Goal: Navigation & Orientation: Find specific page/section

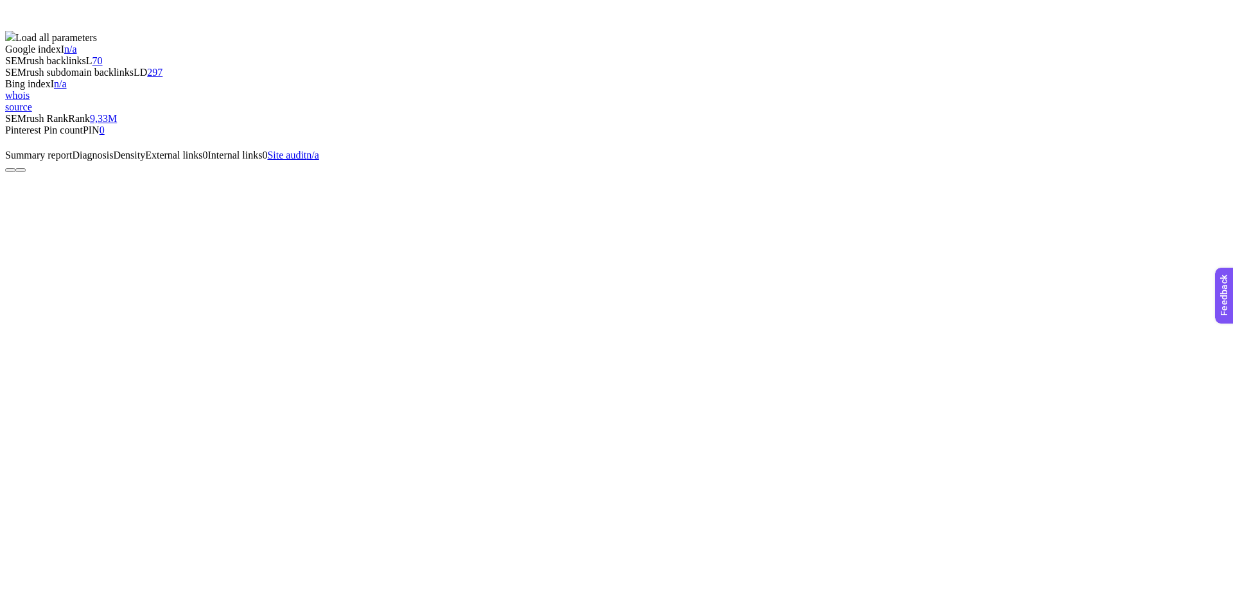
click at [15, 168] on button at bounding box center [10, 170] width 10 height 4
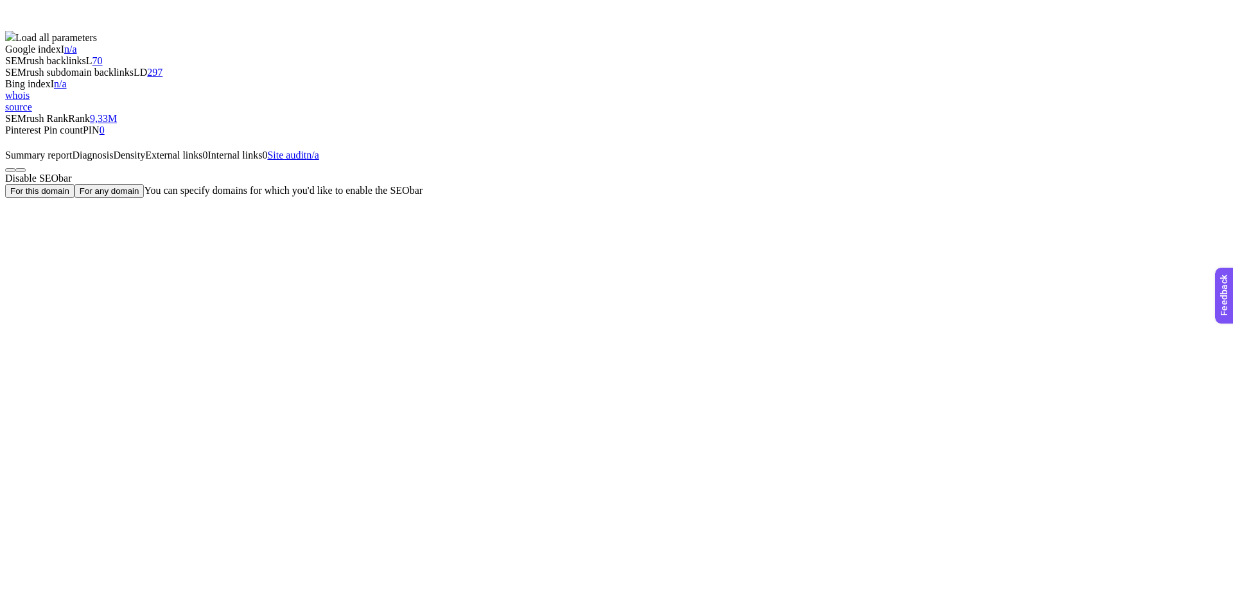
click at [74, 184] on button "For this domain" at bounding box center [39, 190] width 69 height 13
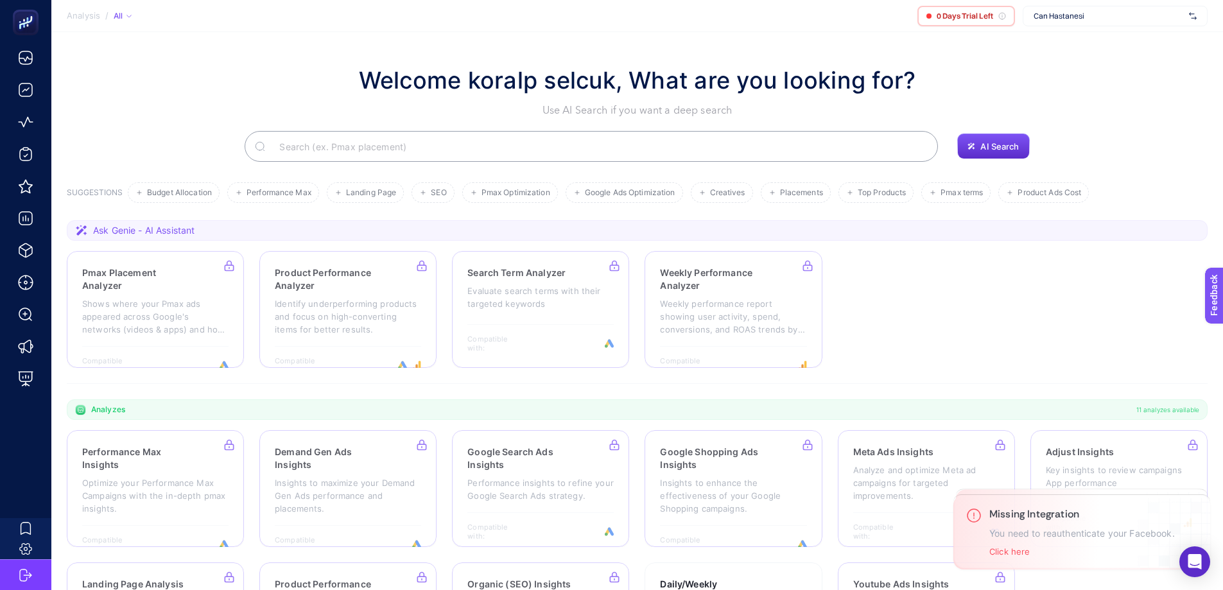
click at [140, 13] on section "Analysis / All 0 Days Trial Left Can Hastanesi" at bounding box center [637, 16] width 1172 height 32
click at [131, 15] on icon at bounding box center [129, 16] width 6 height 6
click at [92, 13] on span "Analysis" at bounding box center [83, 16] width 33 height 10
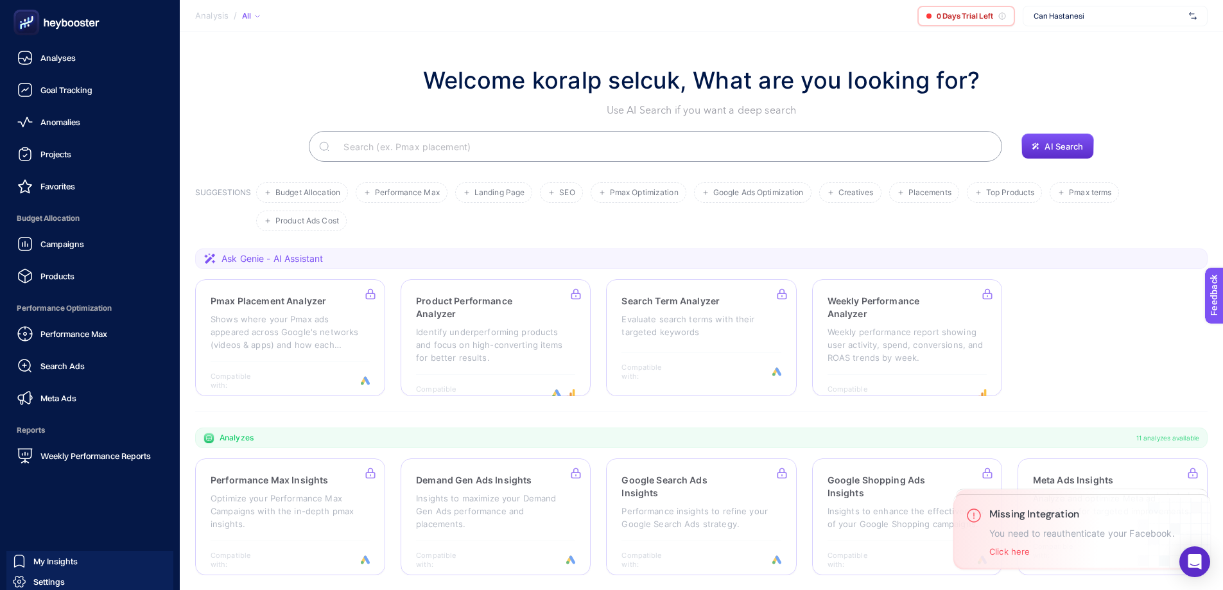
click at [28, 21] on icon at bounding box center [28, 20] width 0 height 4
click at [72, 54] on span "Analyses" at bounding box center [57, 58] width 35 height 10
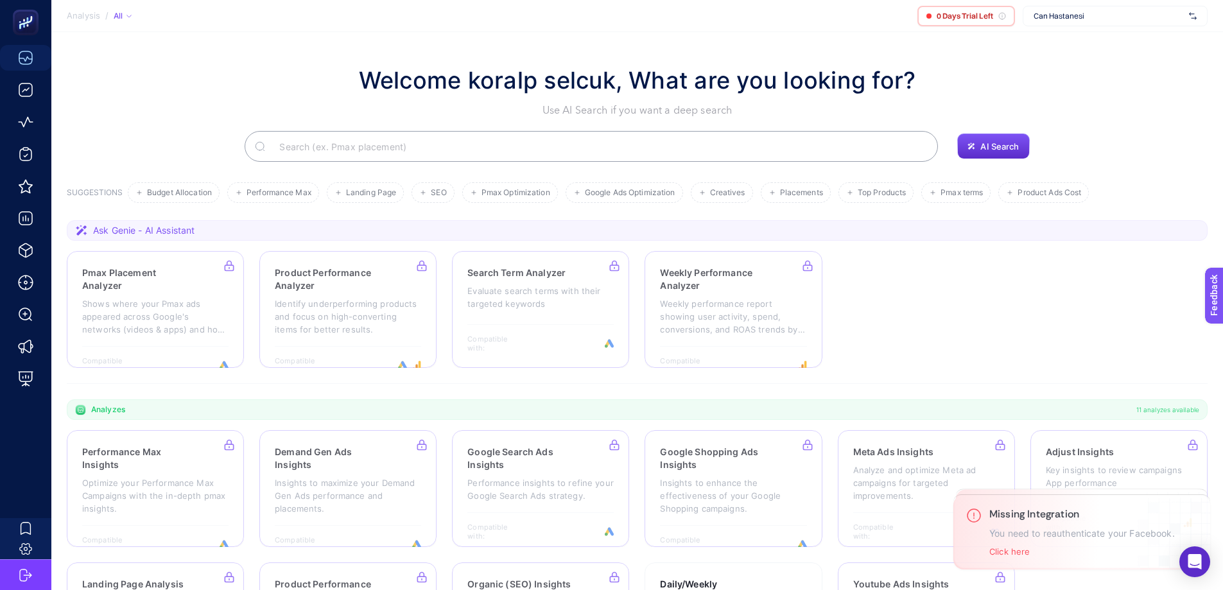
click at [1105, 12] on span "Can Hastanesi" at bounding box center [1109, 16] width 150 height 10
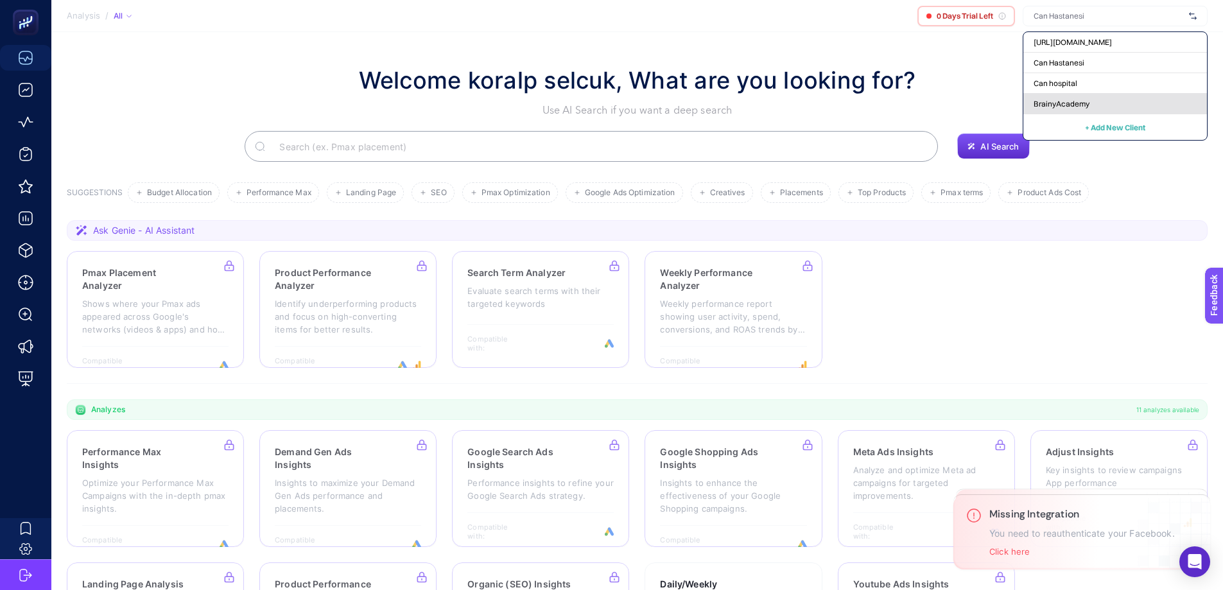
click at [1072, 99] on span "BrainyAcademy" at bounding box center [1062, 104] width 56 height 10
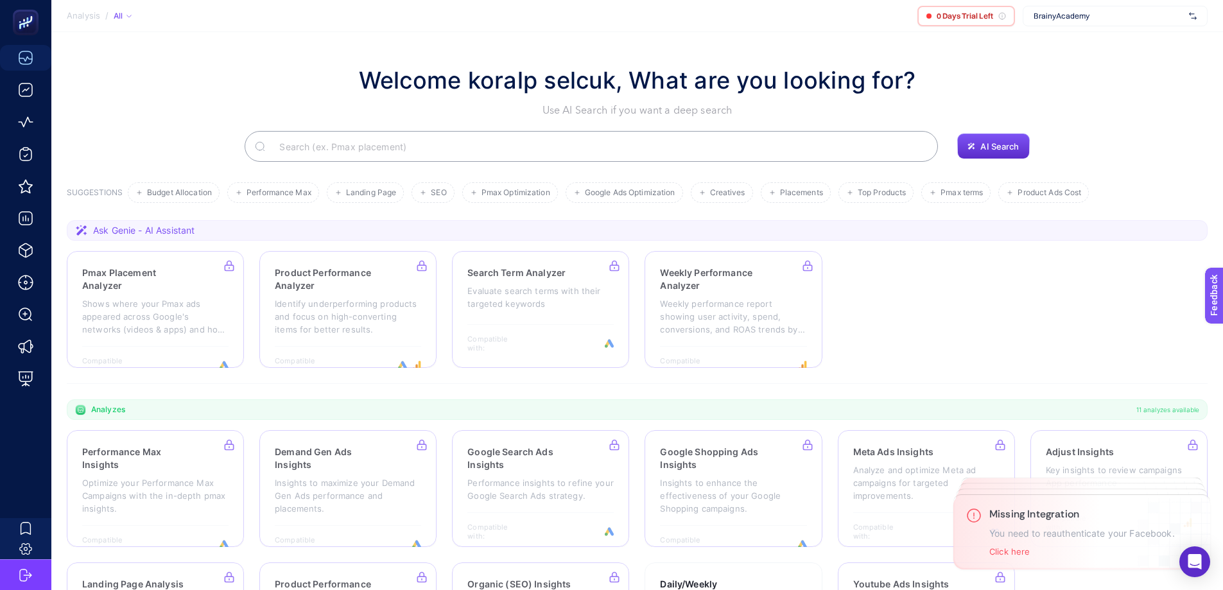
click at [1100, 21] on div "BrainyAcademy" at bounding box center [1115, 16] width 185 height 21
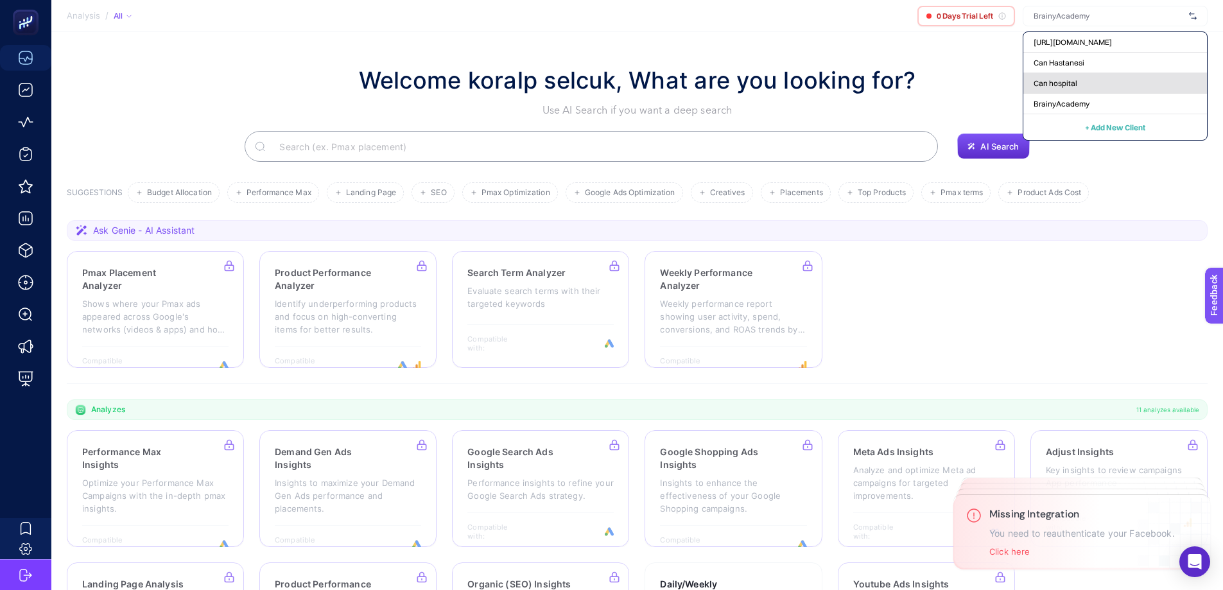
click at [1082, 82] on div "Can hospital" at bounding box center [1116, 83] width 184 height 21
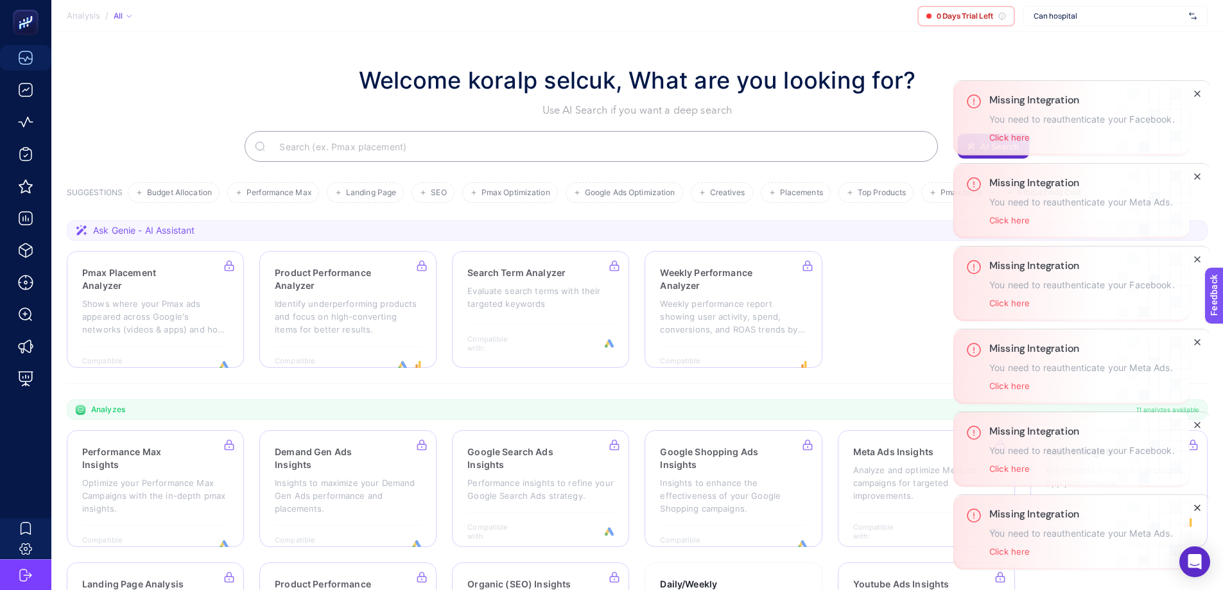
click at [1192, 510] on button "Close" at bounding box center [1197, 507] width 15 height 15
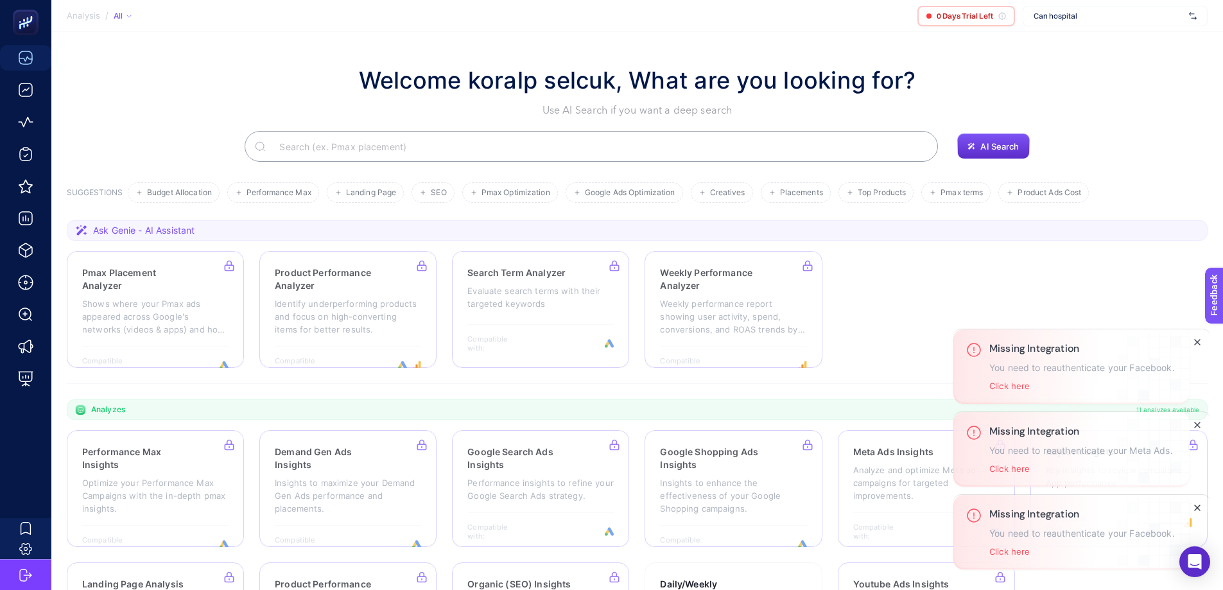
click at [1198, 506] on icon "Close" at bounding box center [1198, 508] width 10 height 10
click at [1195, 430] on icon "Close" at bounding box center [1198, 425] width 10 height 10
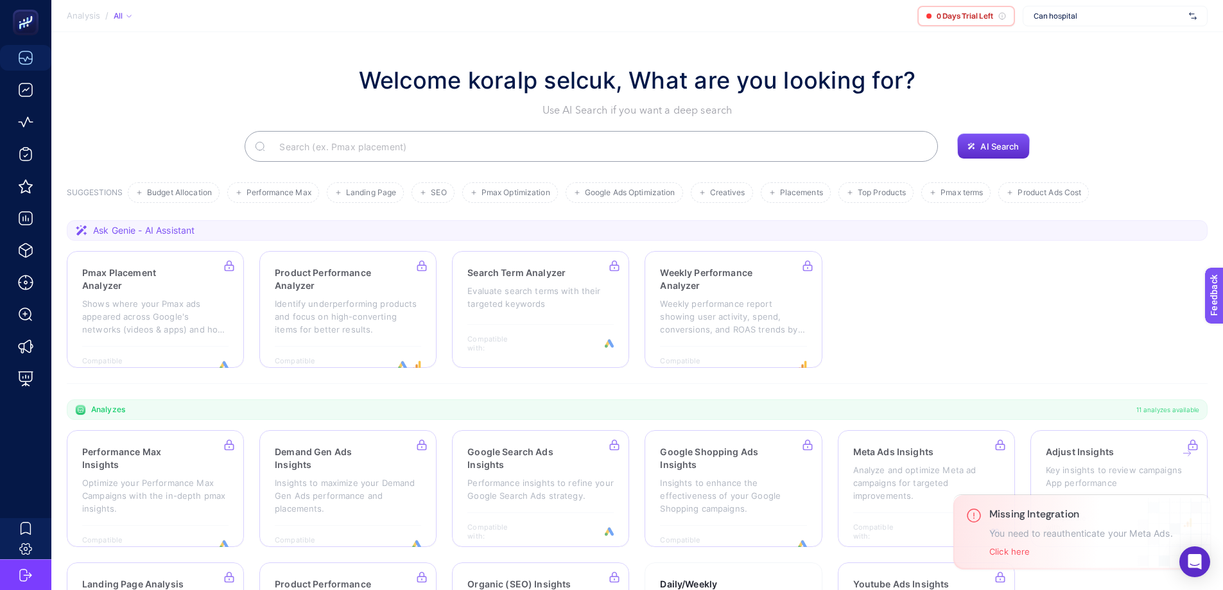
drag, startPoint x: 1202, startPoint y: 507, endPoint x: 1184, endPoint y: 482, distance: 31.4
click at [0, 0] on icon "Close" at bounding box center [0, 0] width 0 height 0
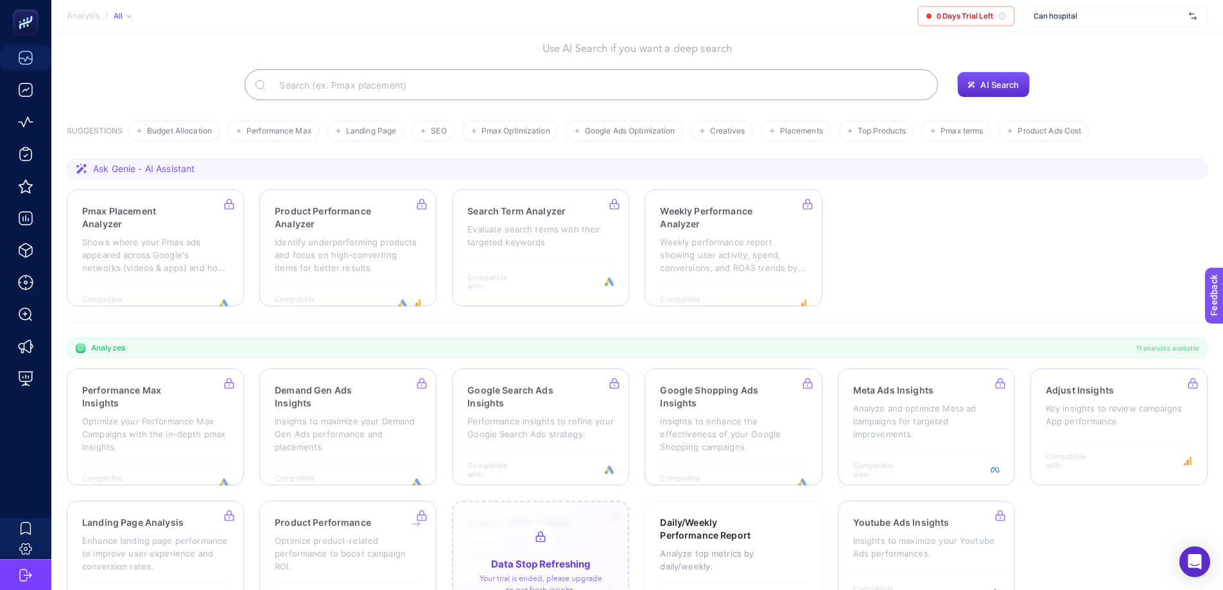
scroll to position [105, 0]
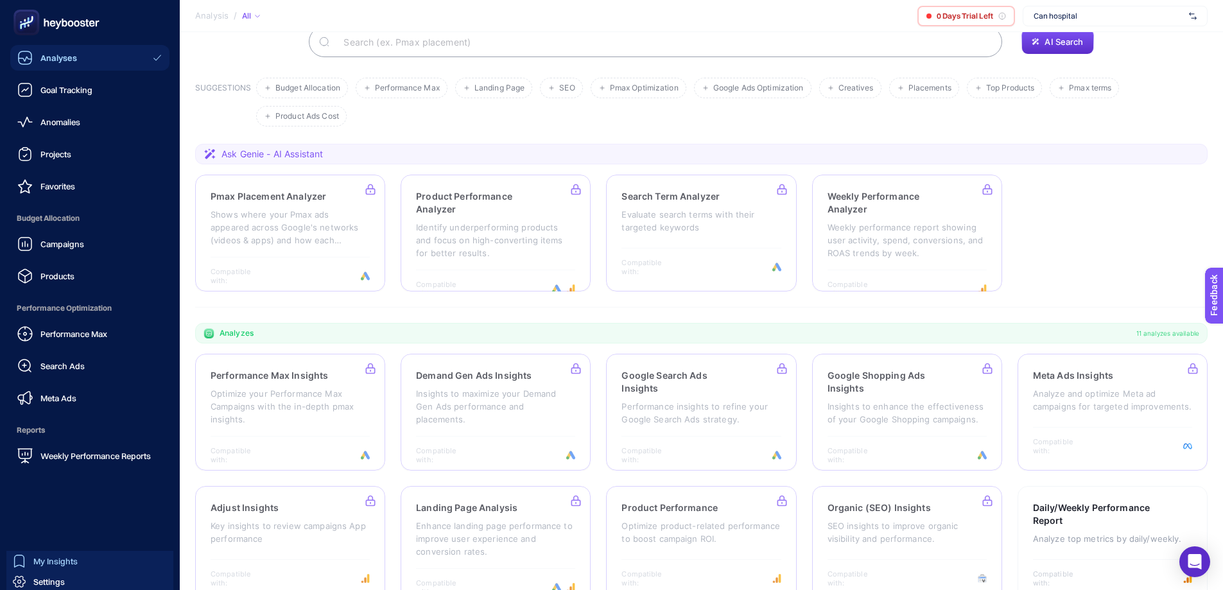
click at [31, 561] on div "My Insights" at bounding box center [45, 561] width 65 height 13
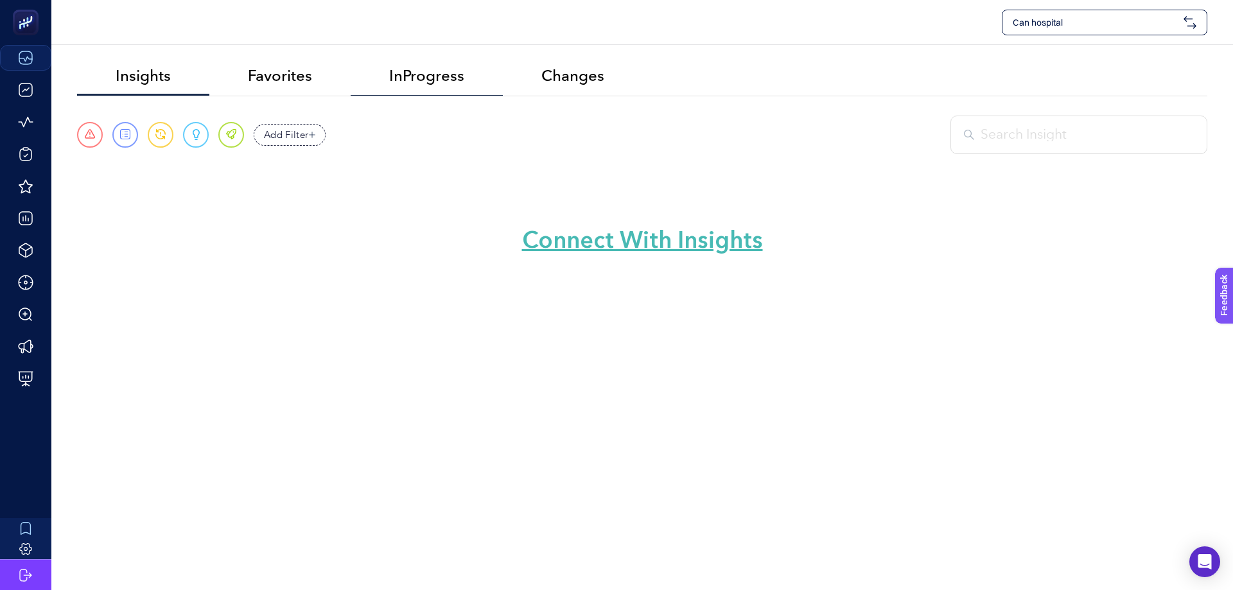
click at [423, 79] on span "InProgress" at bounding box center [426, 76] width 75 height 18
click at [301, 73] on span "Favorites" at bounding box center [280, 76] width 64 height 18
click at [561, 238] on link "Connect With Insights" at bounding box center [642, 240] width 241 height 31
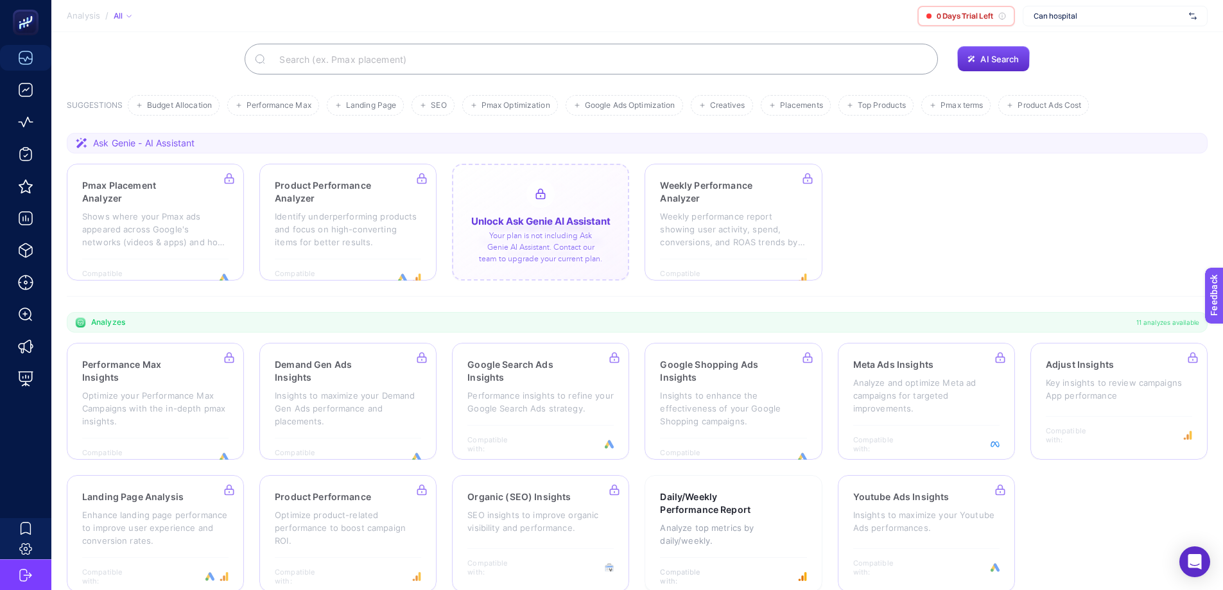
scroll to position [105, 0]
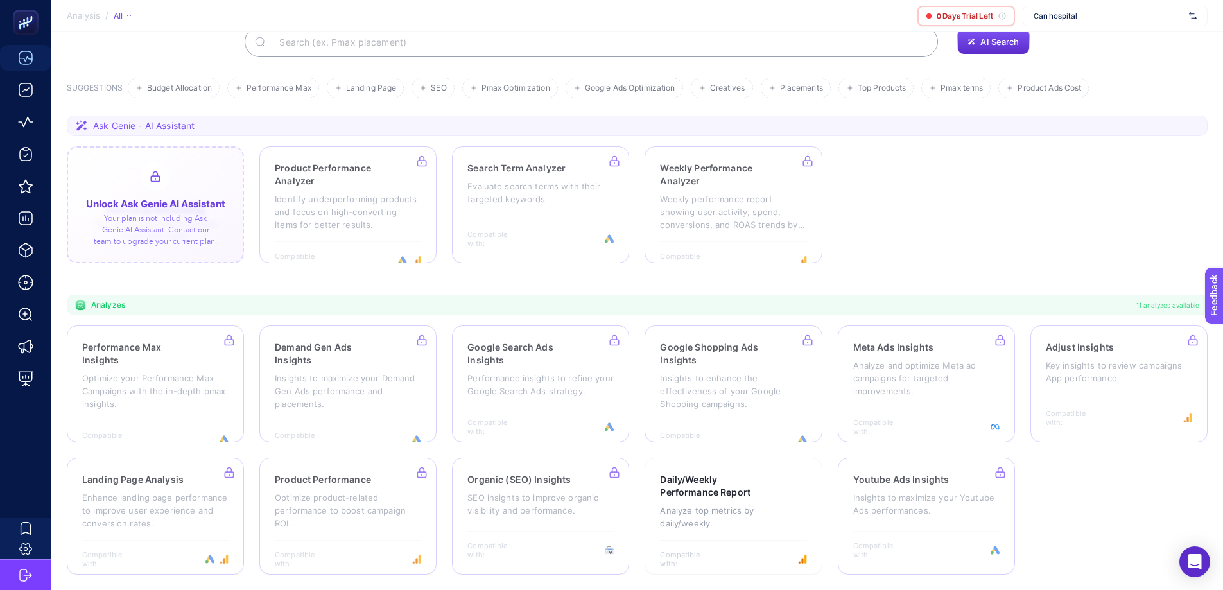
click at [230, 249] on div at bounding box center [155, 204] width 177 height 117
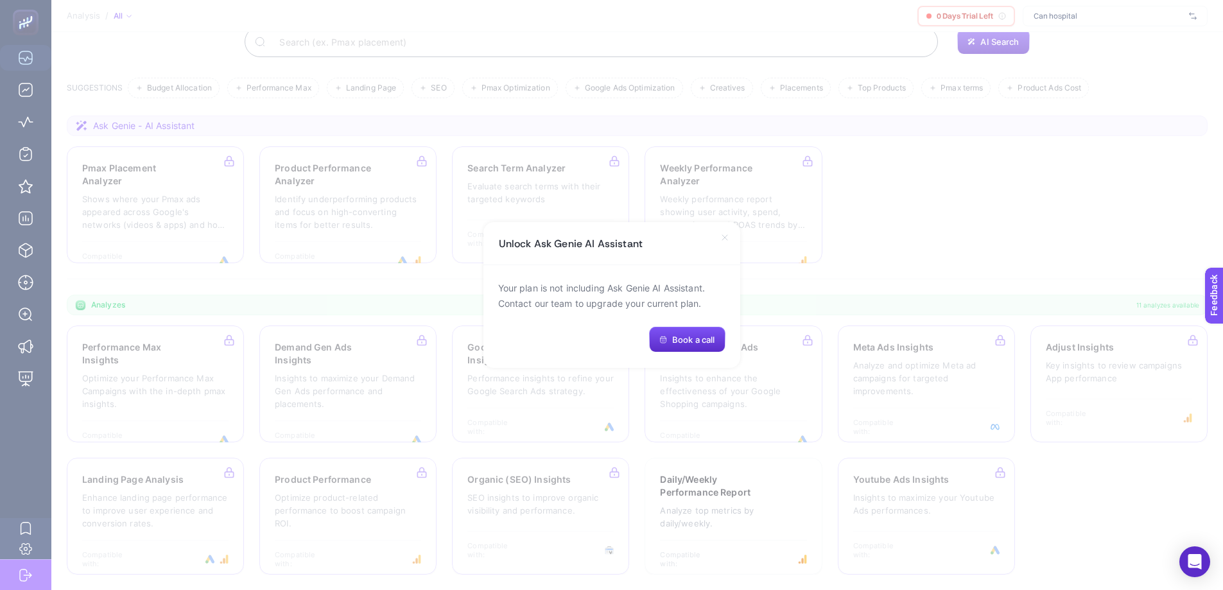
click at [717, 236] on div "Unlock Ask Genie AI Assistant" at bounding box center [612, 243] width 257 height 43
click at [723, 237] on icon at bounding box center [725, 237] width 10 height 10
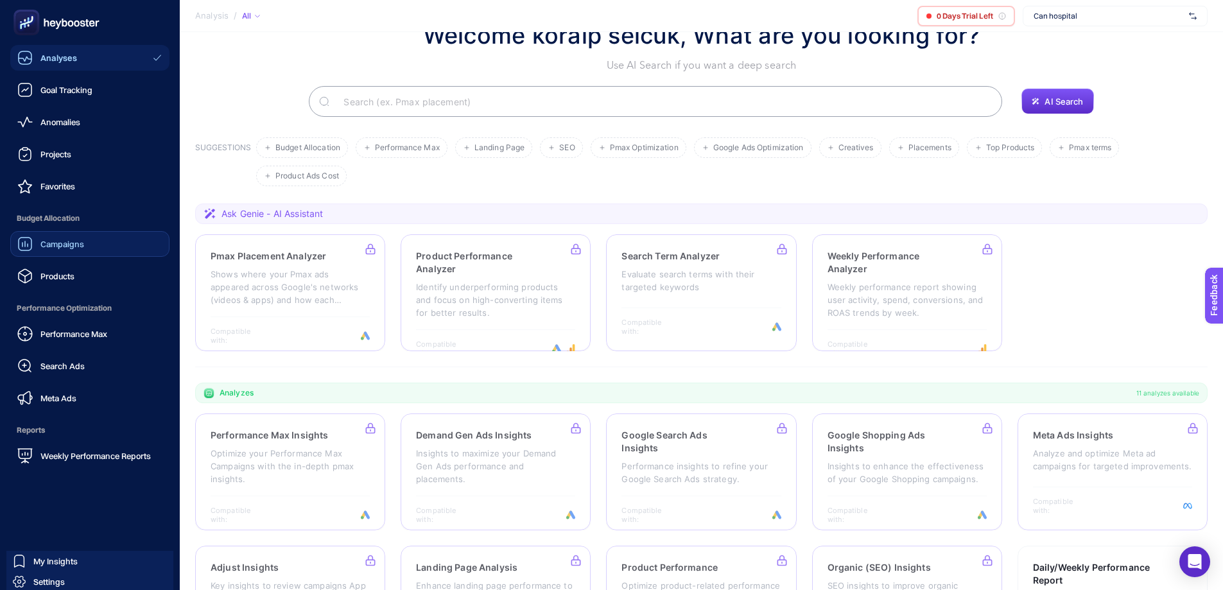
scroll to position [0, 0]
